Goal: Transaction & Acquisition: Download file/media

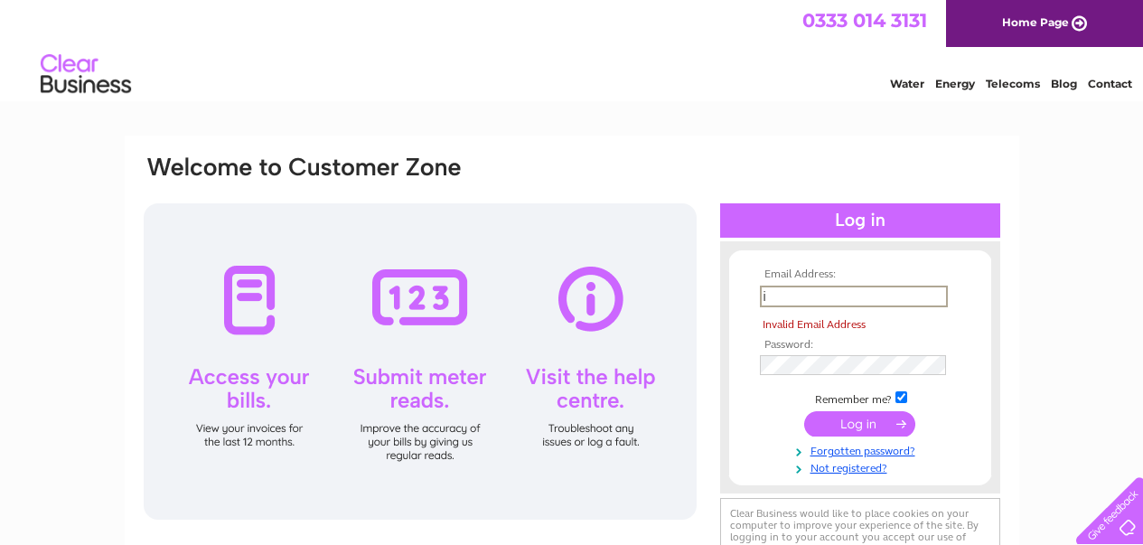
type input "[EMAIL_ADDRESS][DOMAIN_NAME]"
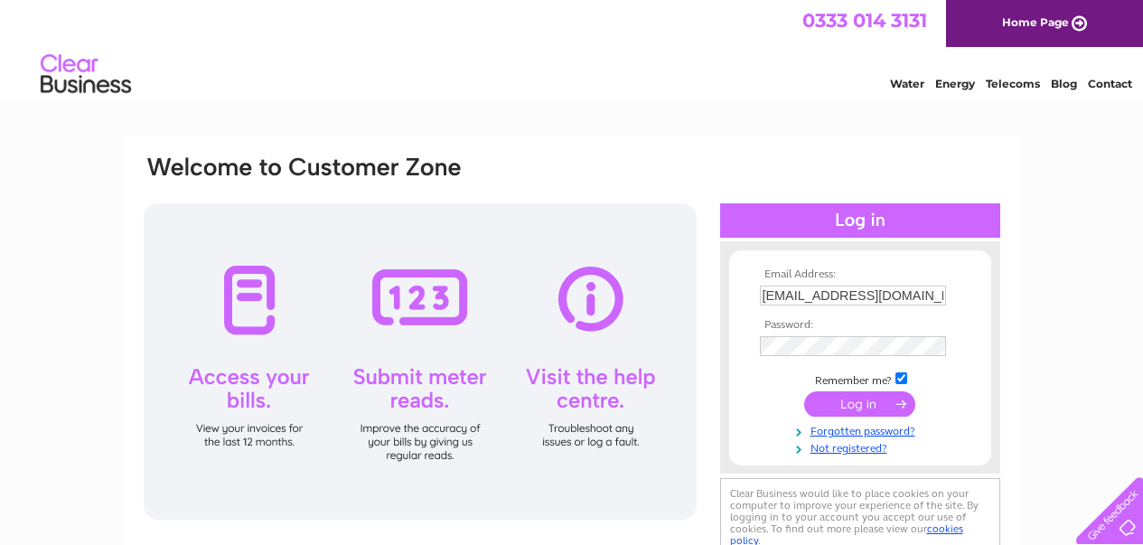
click at [838, 408] on input "submit" at bounding box center [859, 403] width 111 height 25
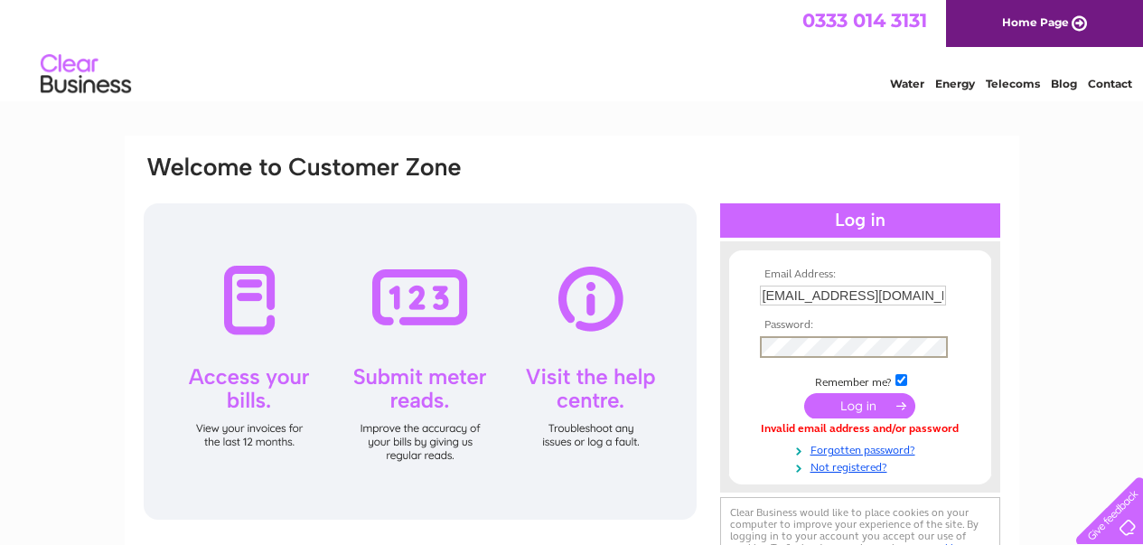
click at [804, 393] on input "submit" at bounding box center [859, 405] width 111 height 25
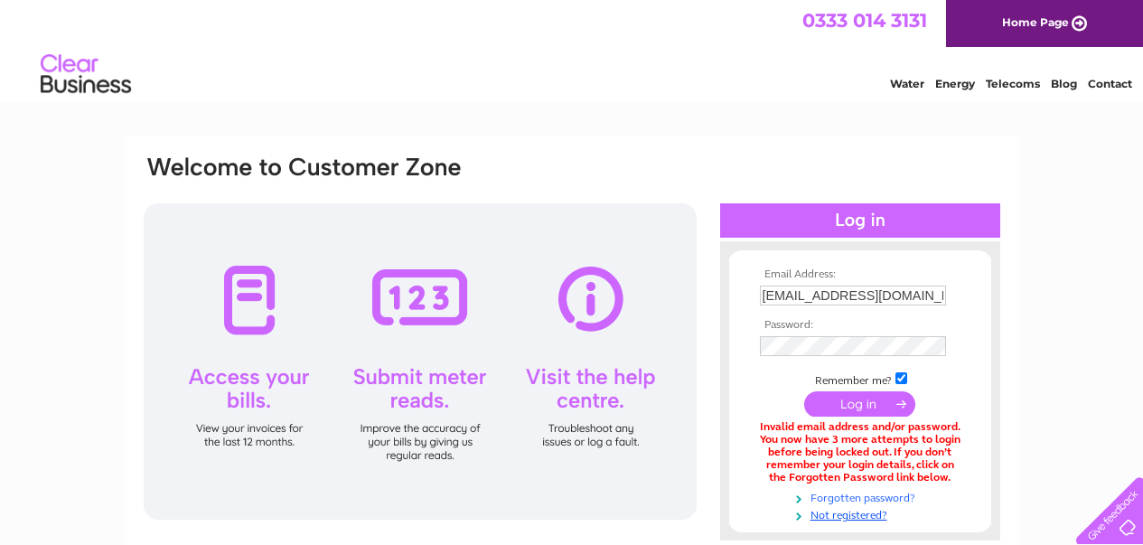
click at [840, 491] on link "Forgotten password?" at bounding box center [862, 496] width 205 height 17
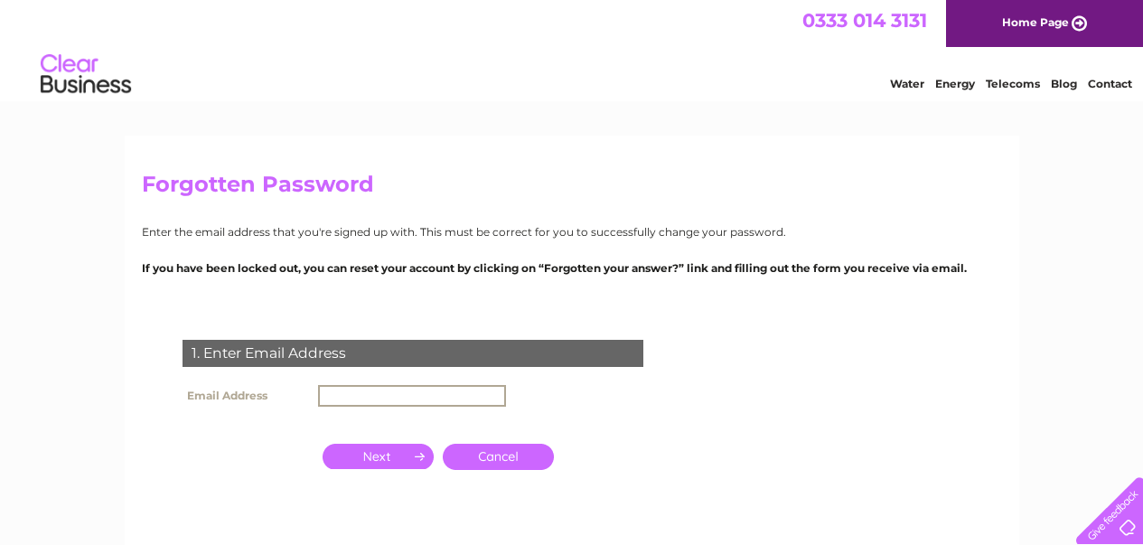
click at [410, 398] on input "text" at bounding box center [412, 396] width 188 height 22
type input "info@stirlingibc.co.uk"
click at [323, 442] on input "button" at bounding box center [378, 454] width 111 height 25
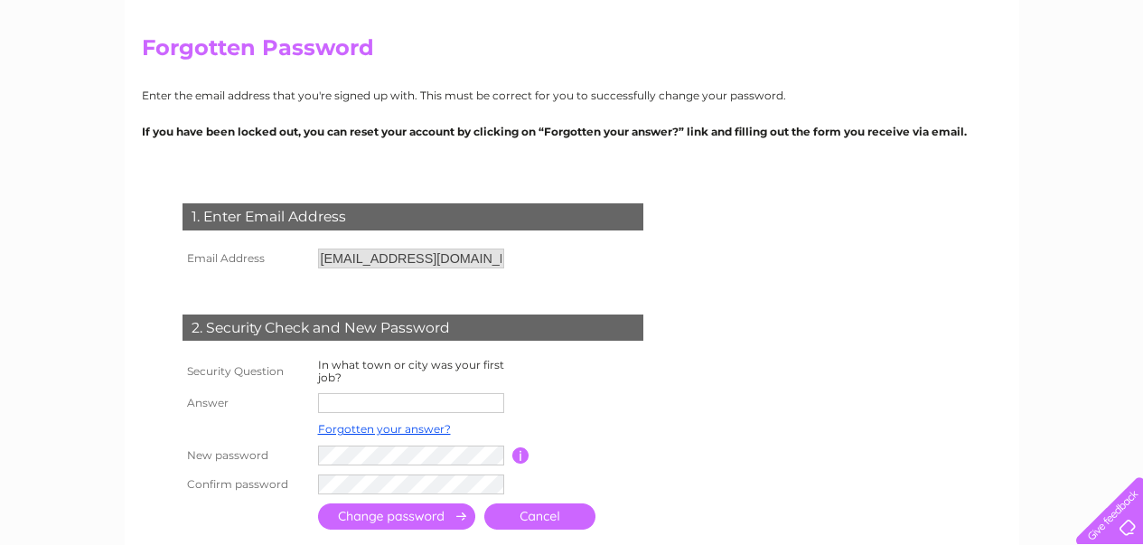
scroll to position [181, 0]
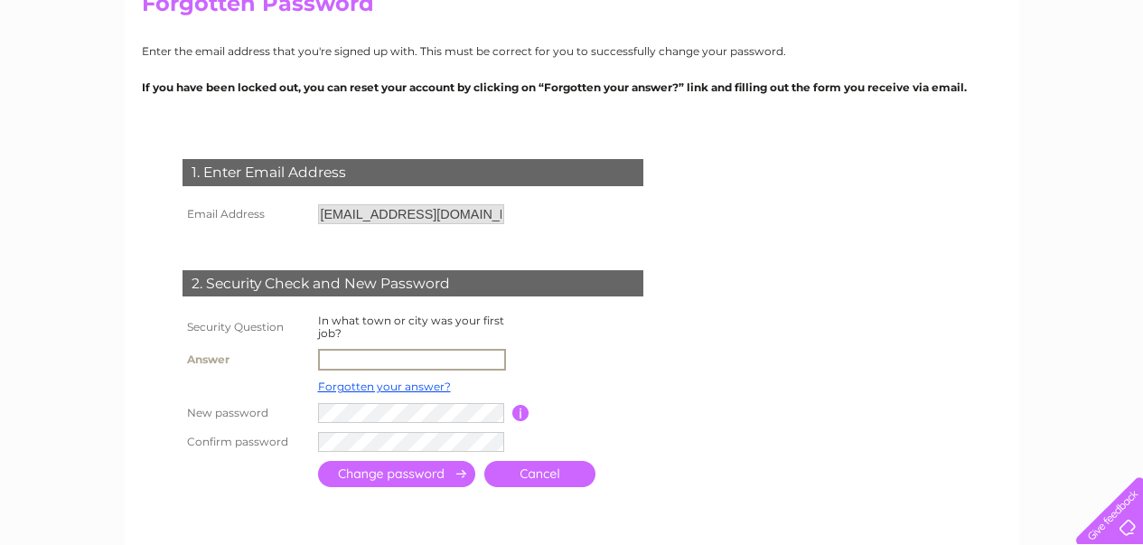
drag, startPoint x: 401, startPoint y: 358, endPoint x: 357, endPoint y: 356, distance: 44.3
click at [371, 368] on input "text" at bounding box center [412, 360] width 188 height 22
type input "Stirling"
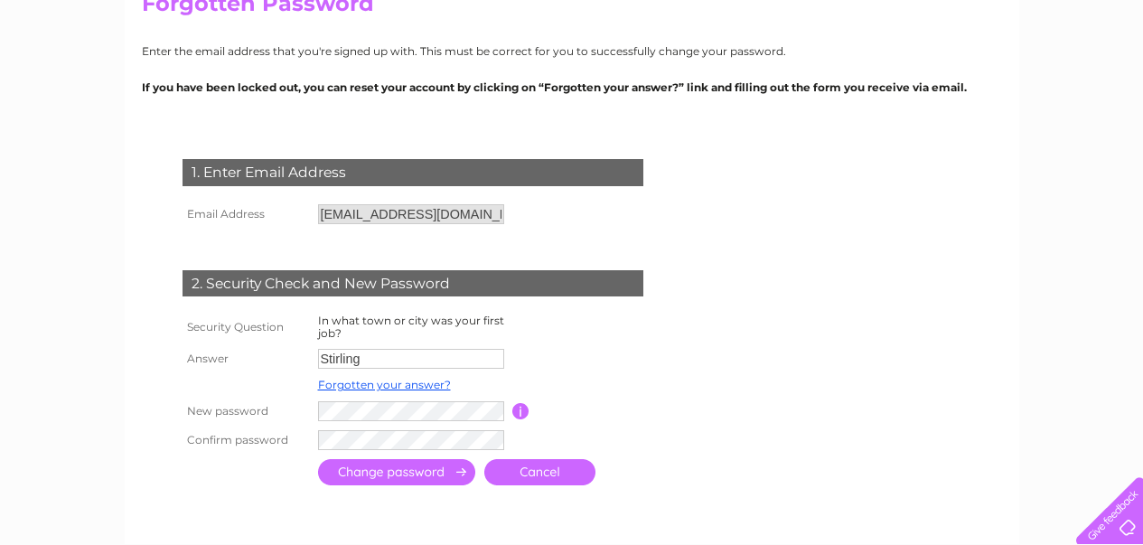
click at [521, 420] on td at bounding box center [520, 411] width 17 height 29
click at [521, 416] on input "button" at bounding box center [520, 411] width 17 height 16
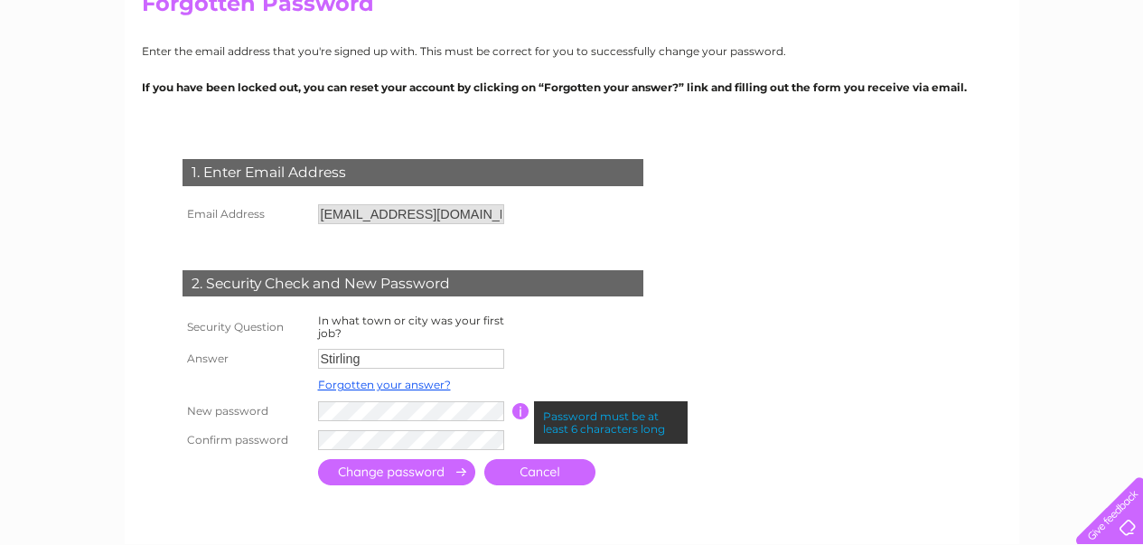
click at [378, 480] on input "submit" at bounding box center [396, 472] width 157 height 26
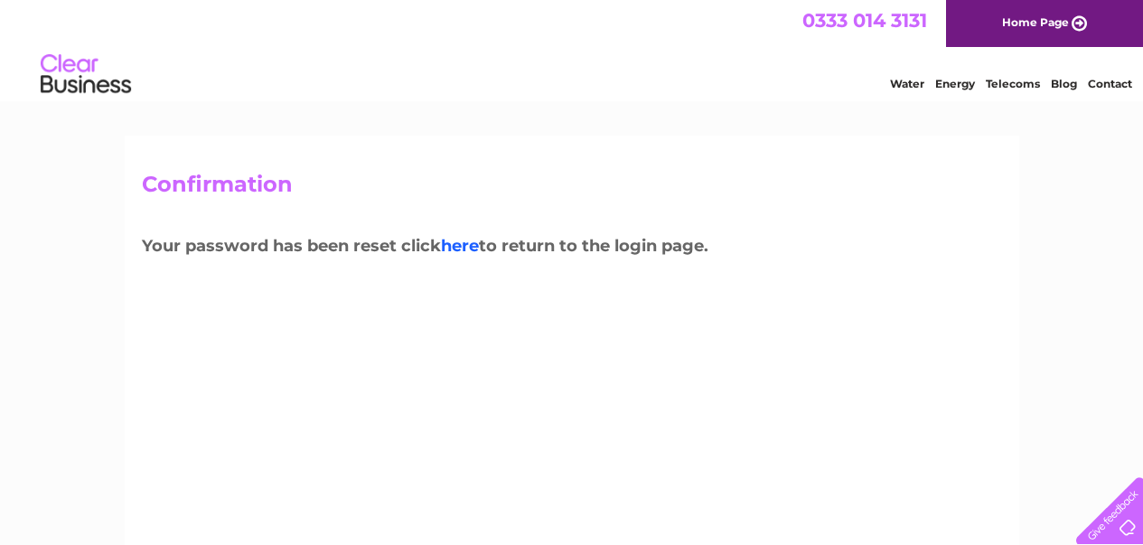
click at [462, 244] on link "here" at bounding box center [460, 246] width 38 height 20
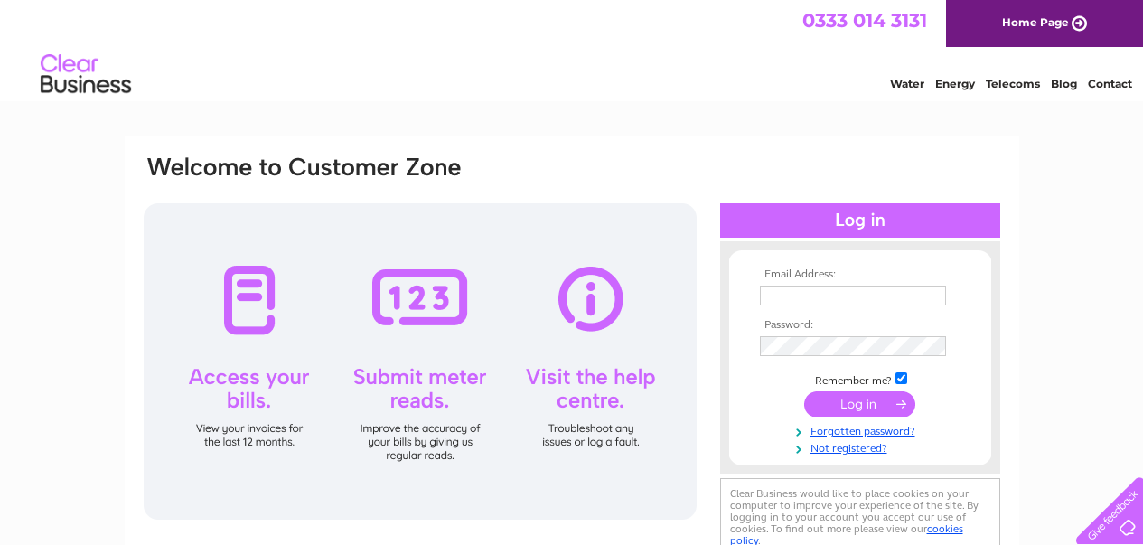
type input "[EMAIL_ADDRESS][DOMAIN_NAME]"
click at [836, 404] on input "submit" at bounding box center [859, 403] width 111 height 25
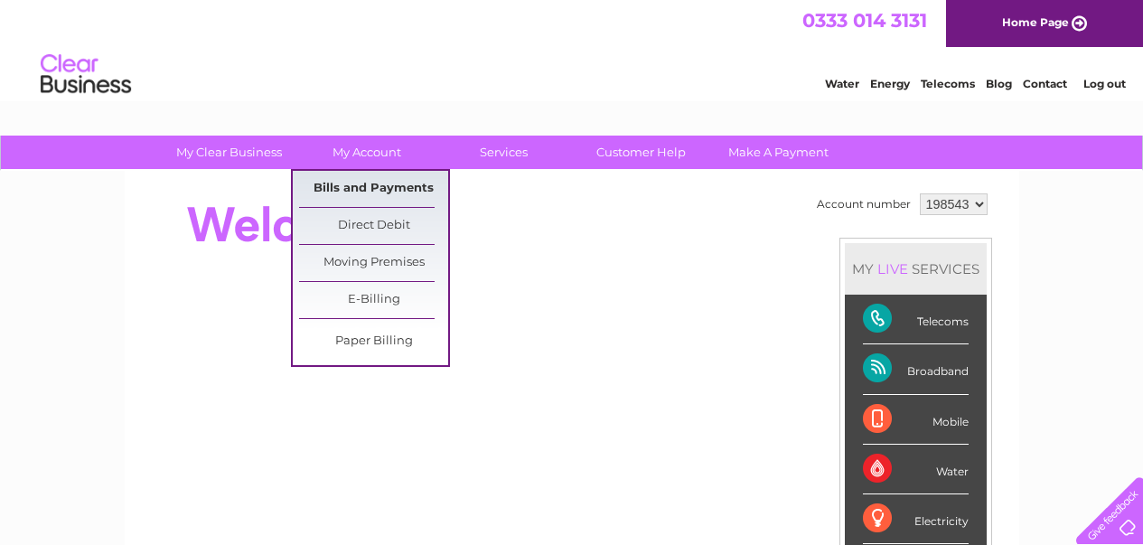
click at [353, 185] on link "Bills and Payments" at bounding box center [373, 189] width 149 height 36
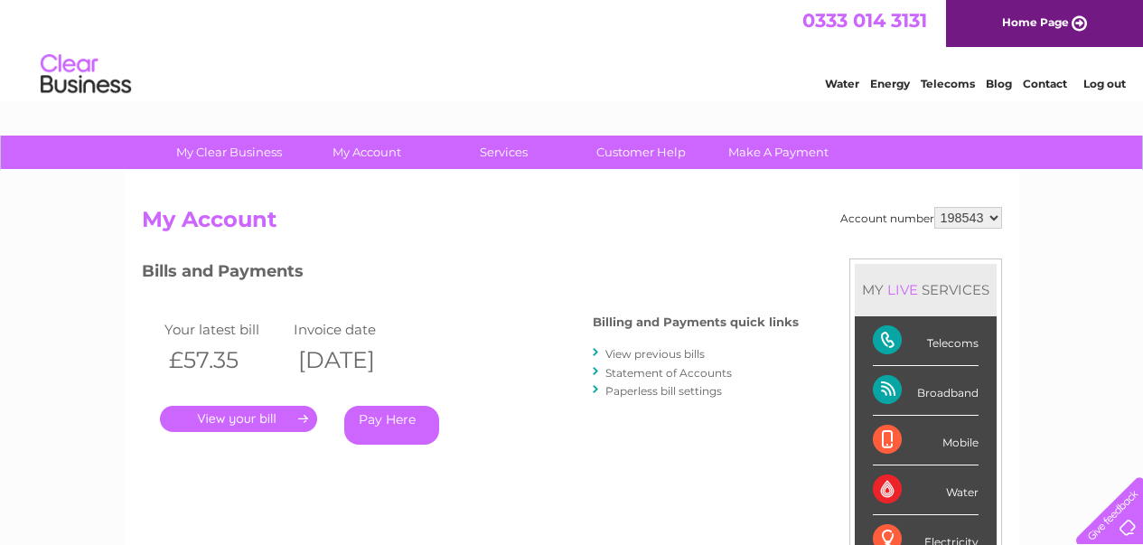
click at [640, 352] on link "View previous bills" at bounding box center [654, 354] width 99 height 14
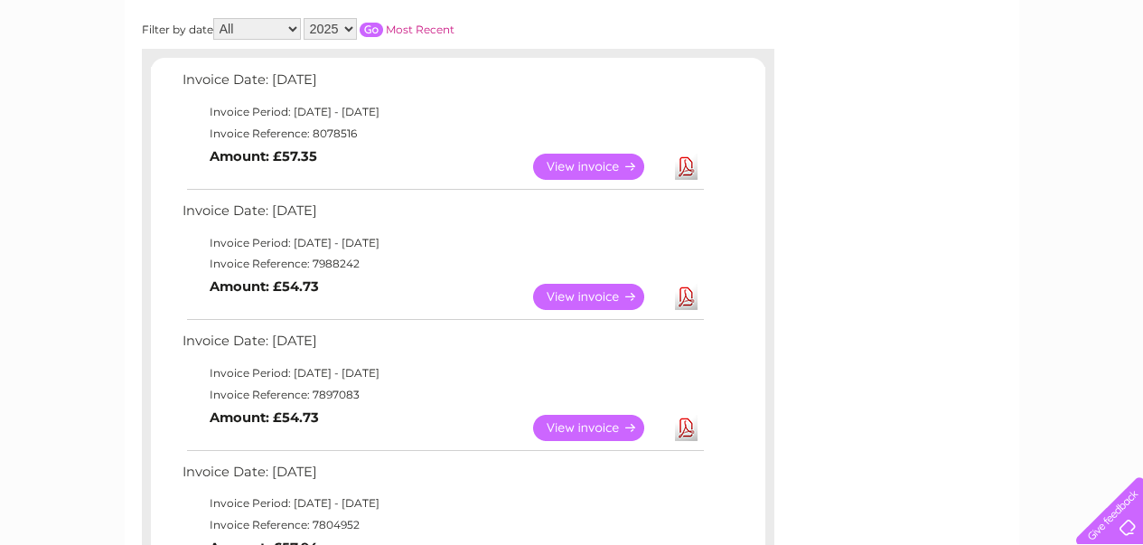
scroll to position [181, 0]
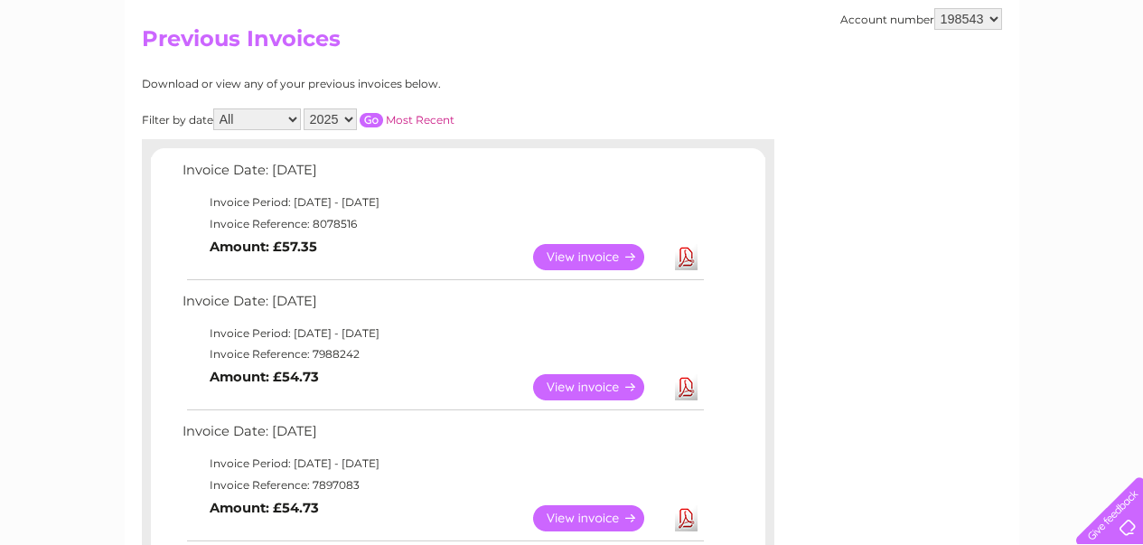
click at [687, 265] on link "Download" at bounding box center [686, 257] width 23 height 26
click at [680, 385] on link "Download" at bounding box center [686, 387] width 23 height 26
click at [686, 513] on link "Download" at bounding box center [686, 518] width 23 height 26
